Goal: Information Seeking & Learning: Learn about a topic

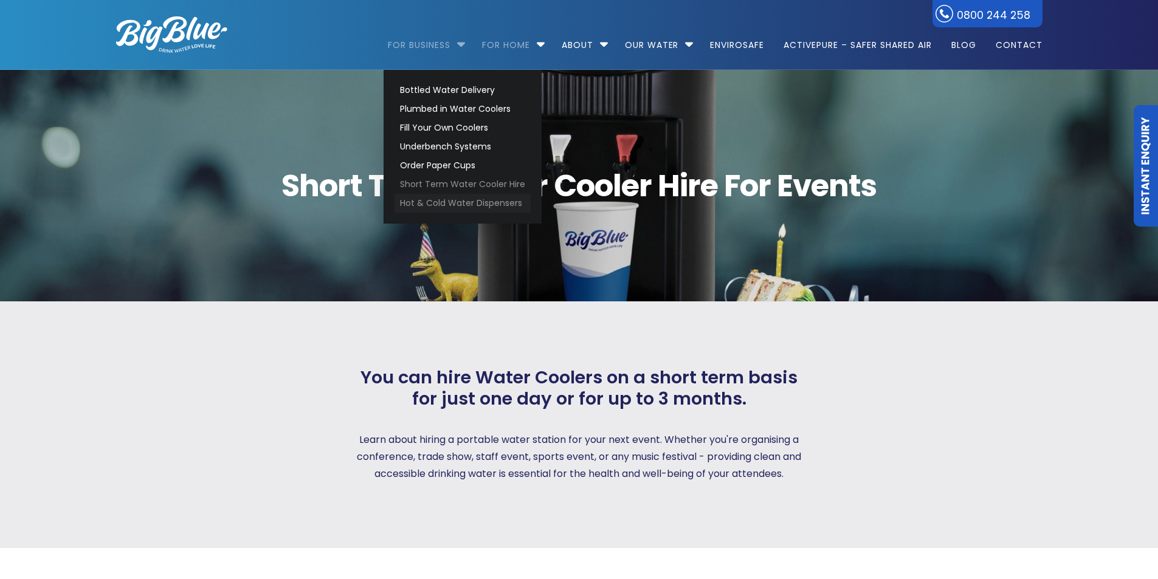
click at [456, 201] on link "Hot & Cold Water Dispensers" at bounding box center [462, 203] width 136 height 19
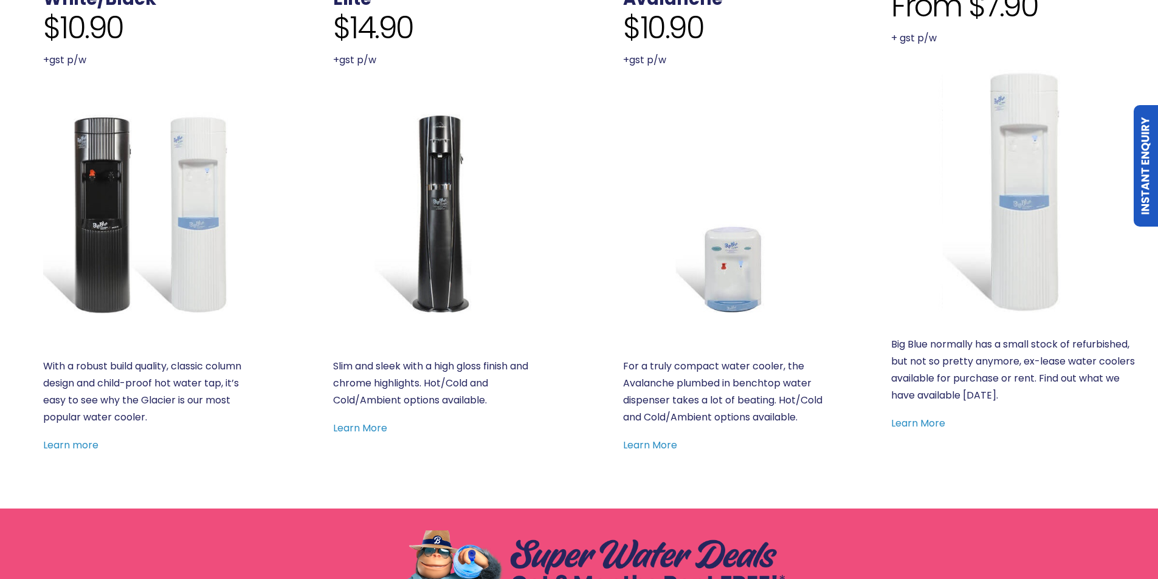
scroll to position [486, 0]
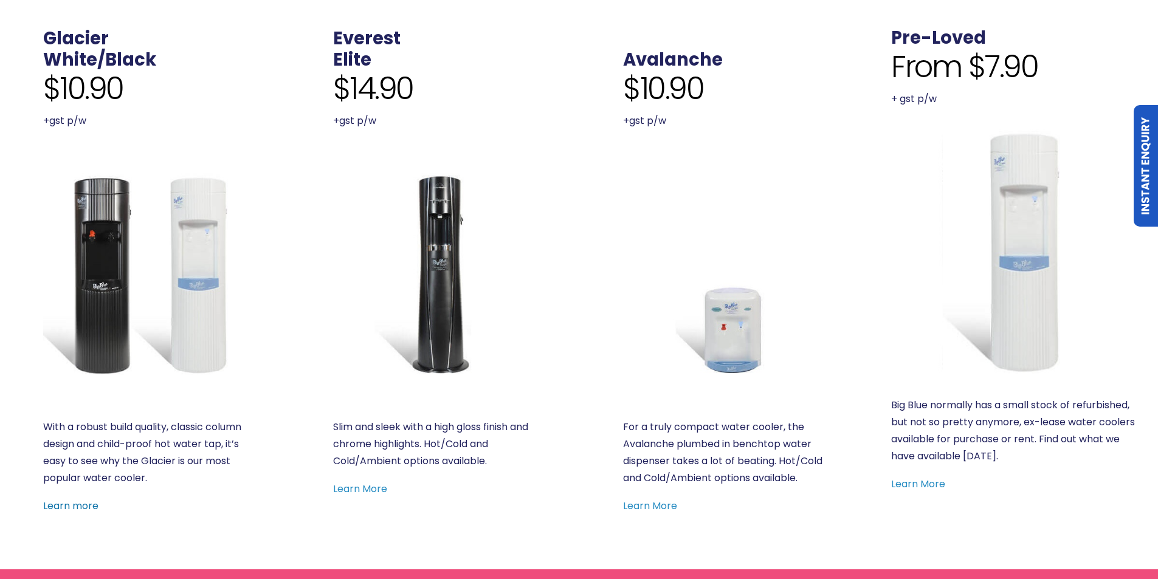
click at [87, 504] on link "Learn more" at bounding box center [70, 506] width 55 height 14
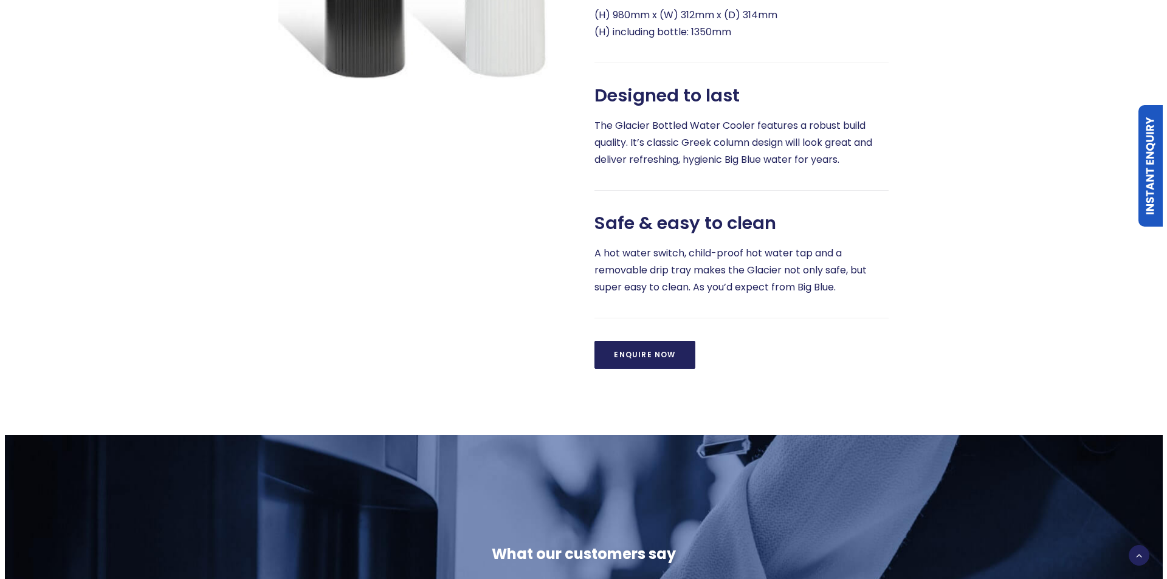
scroll to position [911, 0]
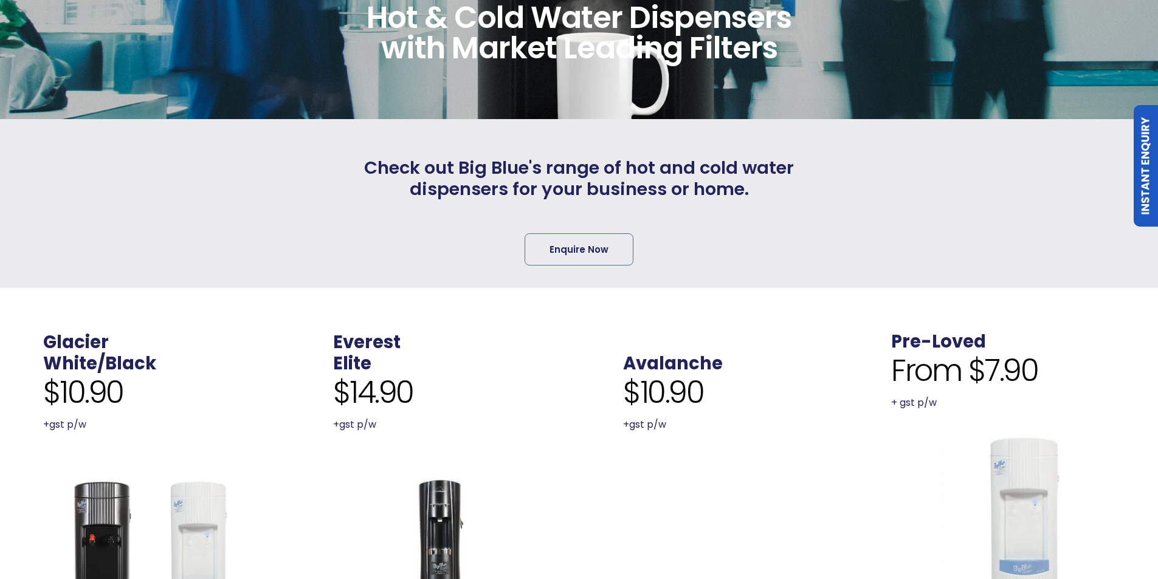
scroll to position [122, 0]
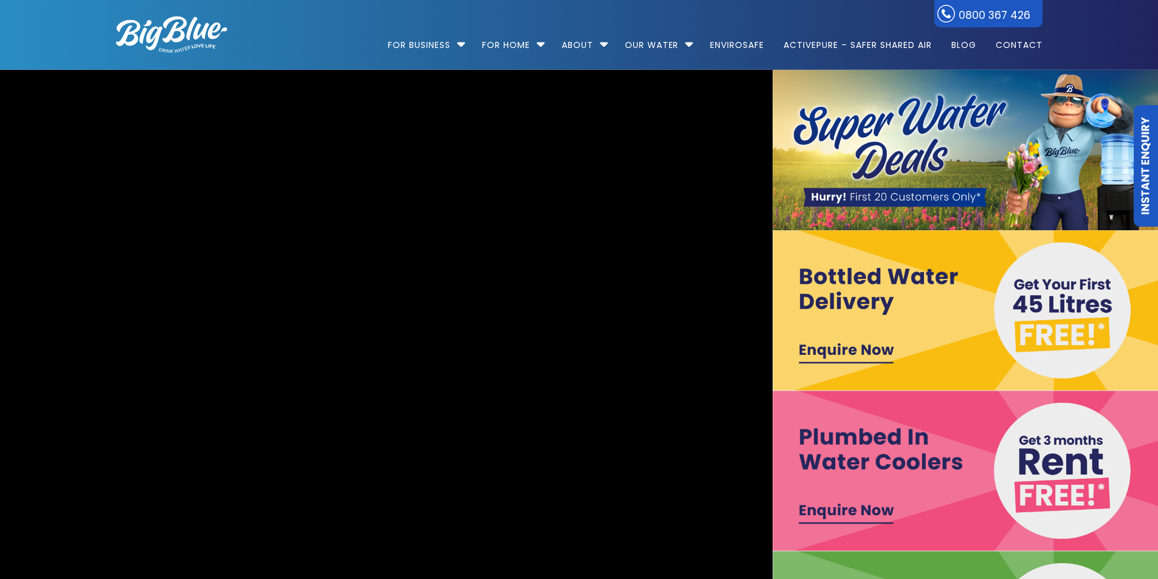
drag, startPoint x: 0, startPoint y: 0, endPoint x: 217, endPoint y: 354, distance: 414.9
click at [217, 354] on video "[URL][DOMAIN_NAME]" at bounding box center [386, 391] width 1652 height 691
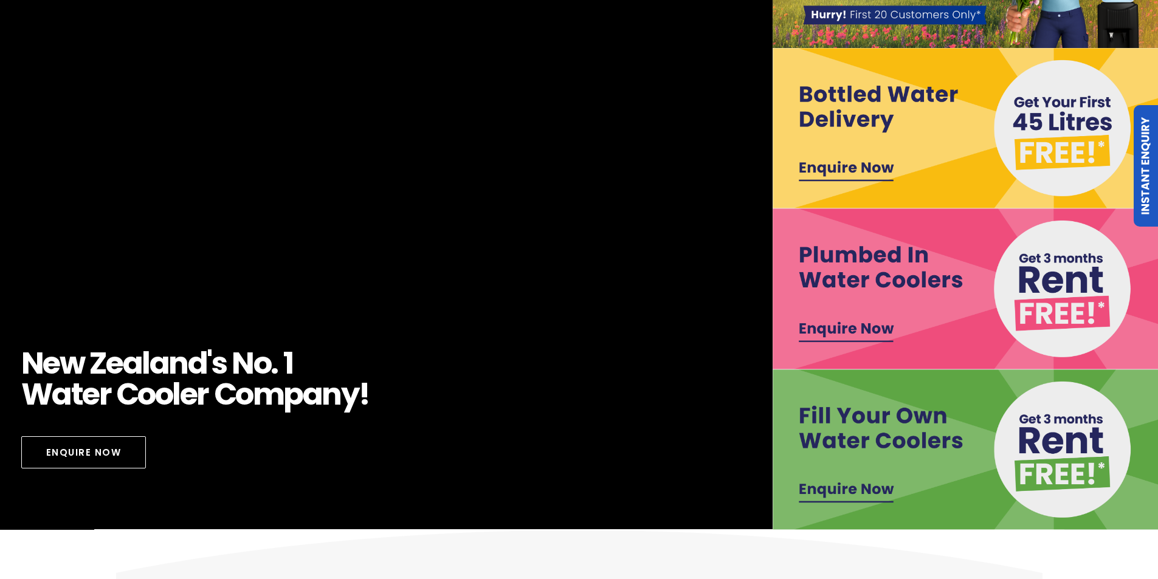
click at [852, 419] on img at bounding box center [965, 449] width 386 height 160
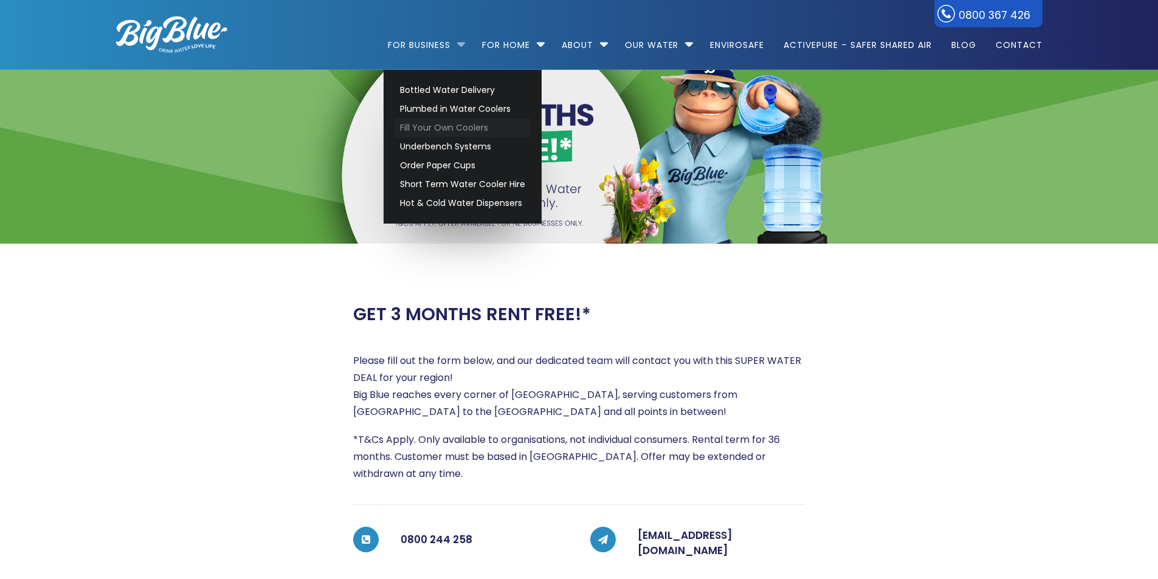
click at [442, 123] on link "Fill Your Own Coolers" at bounding box center [462, 127] width 136 height 19
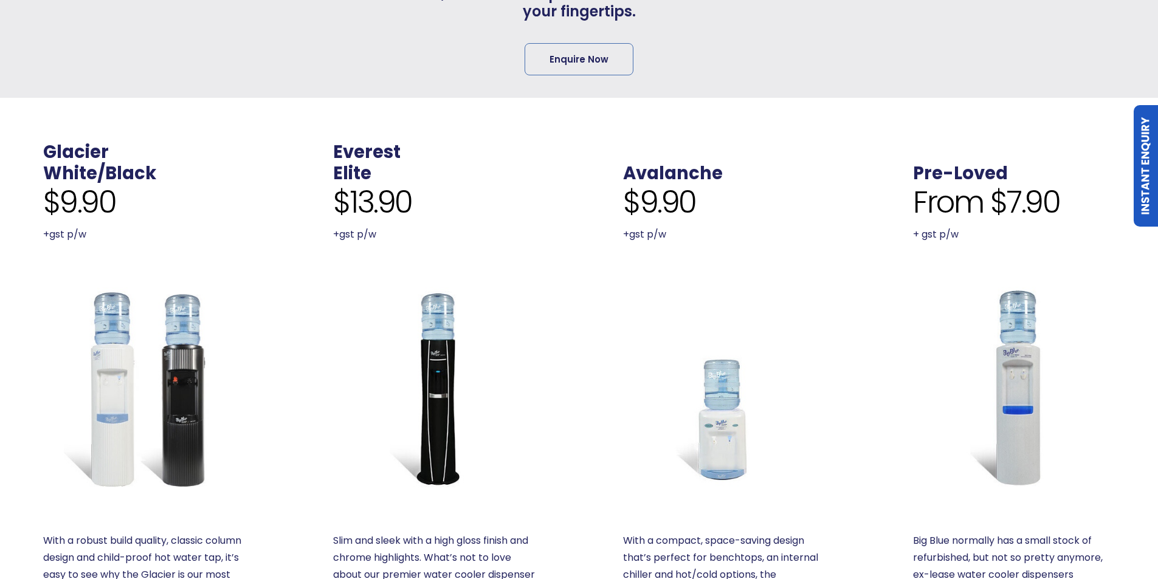
scroll to position [304, 0]
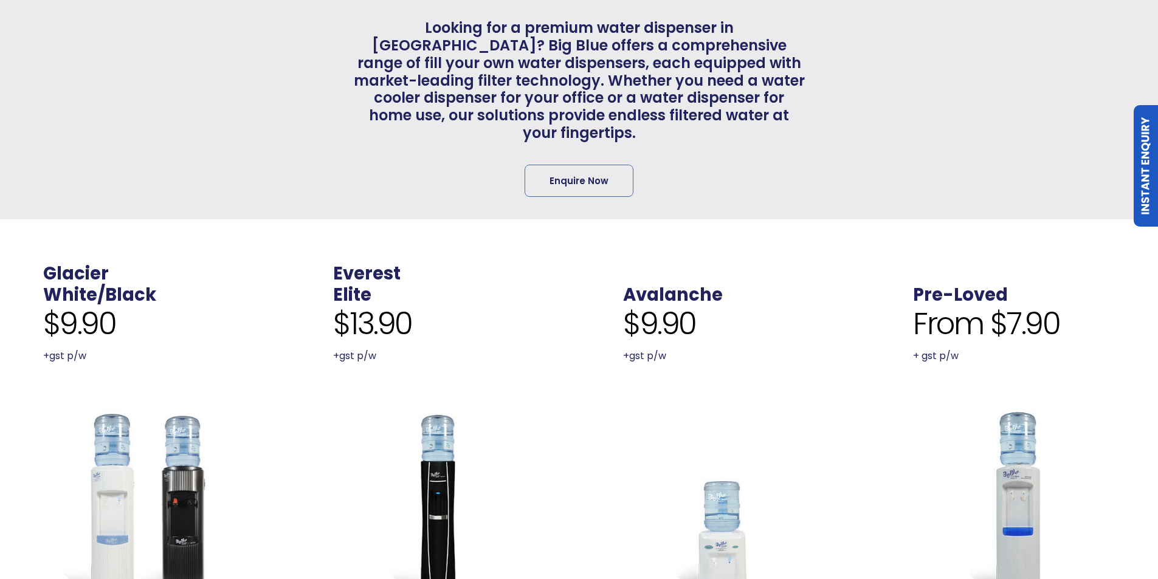
drag, startPoint x: 810, startPoint y: 232, endPoint x: 742, endPoint y: 190, distance: 79.9
click at [746, 188] on div "Looking for a premium water dispenser in NZ? Big Blue offers a comprehensive ra…" at bounding box center [579, 109] width 970 height 222
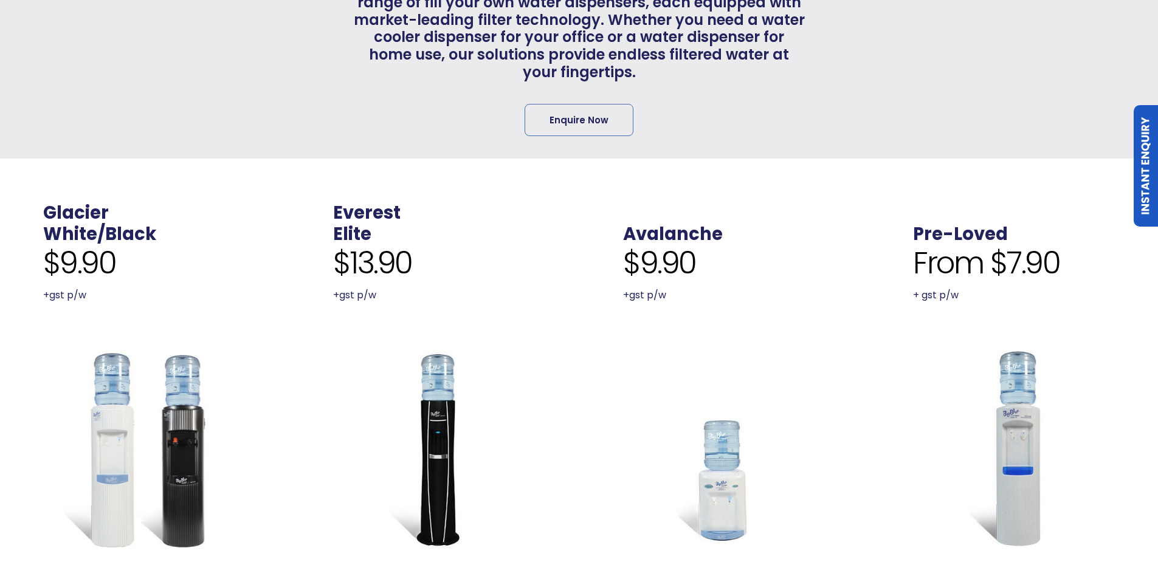
scroll to position [425, 0]
